Goal: Transaction & Acquisition: Purchase product/service

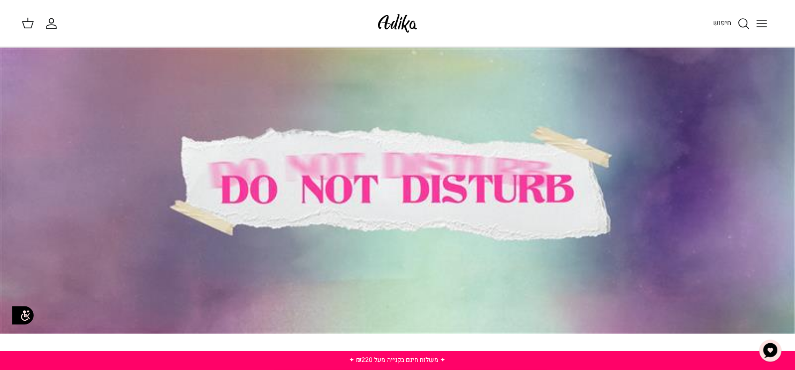
click at [744, 19] on icon "חיפוש" at bounding box center [743, 23] width 13 height 13
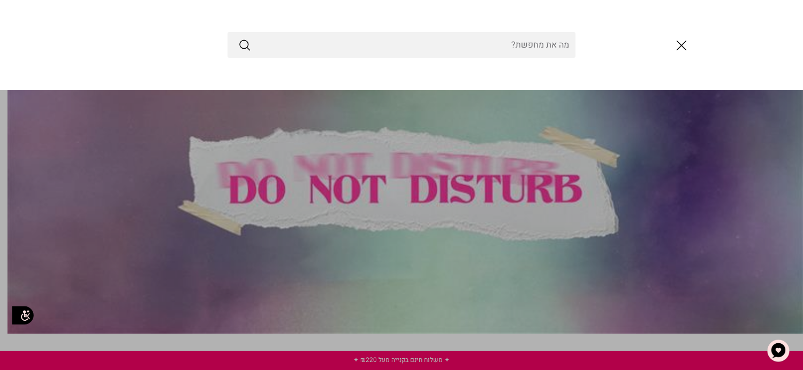
click at [554, 39] on input "Search Store" at bounding box center [401, 45] width 348 height 26
type input "N"
type input "מכנס"
click at [238, 38] on button "Submit" at bounding box center [244, 45] width 13 height 14
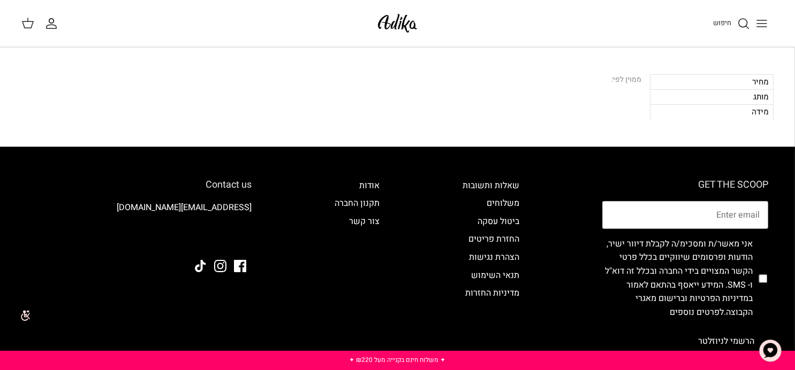
click at [678, 86] on div "מחיר" at bounding box center [712, 81] width 124 height 15
click at [677, 96] on div "מותג" at bounding box center [712, 96] width 124 height 15
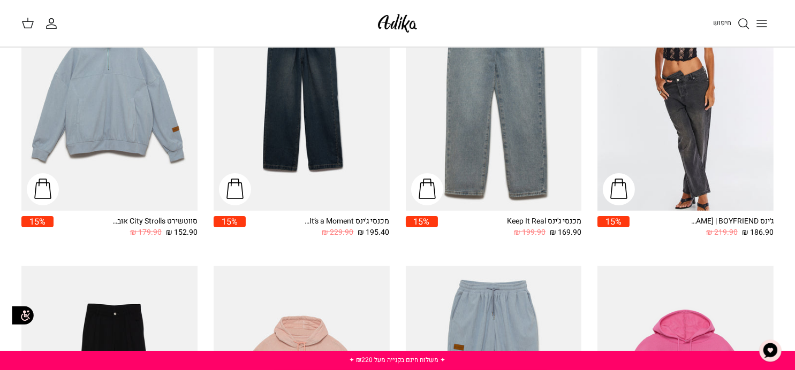
scroll to position [27, 0]
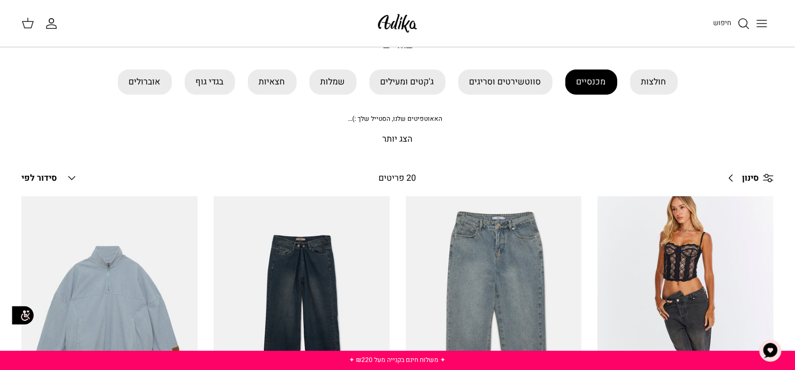
click at [599, 77] on link "מכנסיים" at bounding box center [591, 82] width 52 height 25
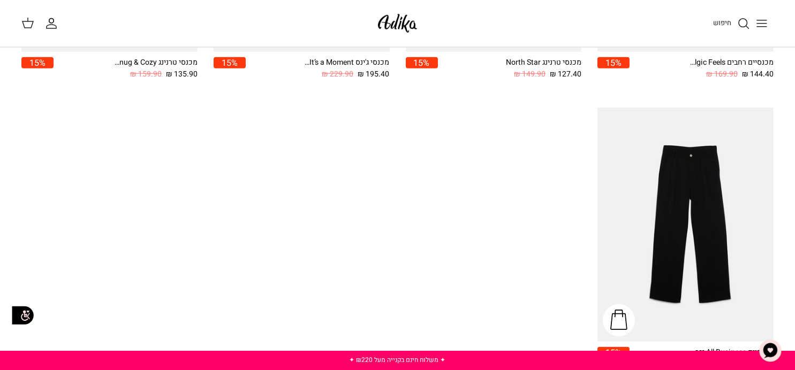
scroll to position [856, 0]
